Goal: Find specific page/section: Find specific page/section

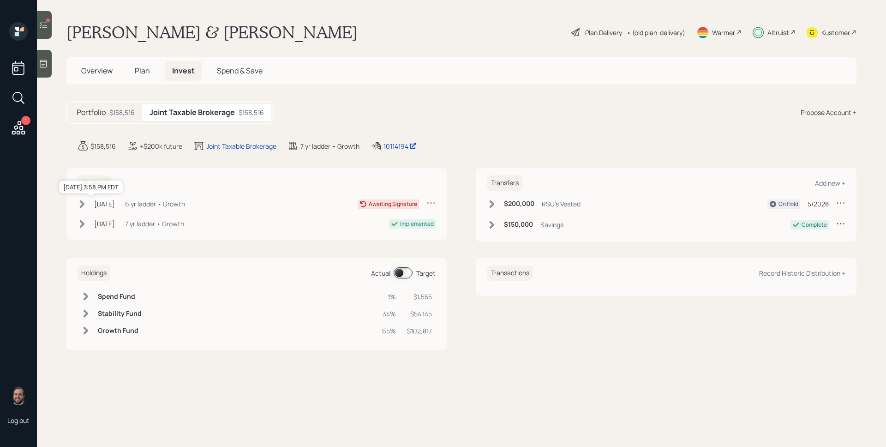
click at [104, 206] on div "Aug 29, 2025" at bounding box center [104, 204] width 21 height 10
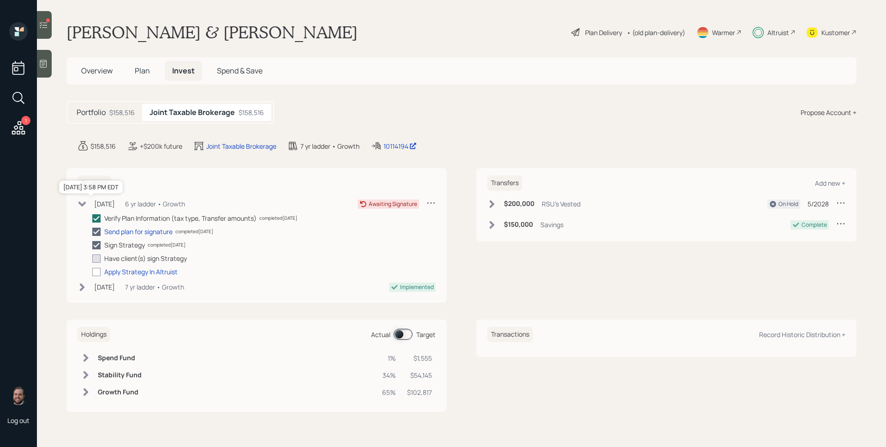
click at [104, 206] on div "Aug 29, 2025" at bounding box center [104, 204] width 21 height 10
